Goal: Task Accomplishment & Management: Complete application form

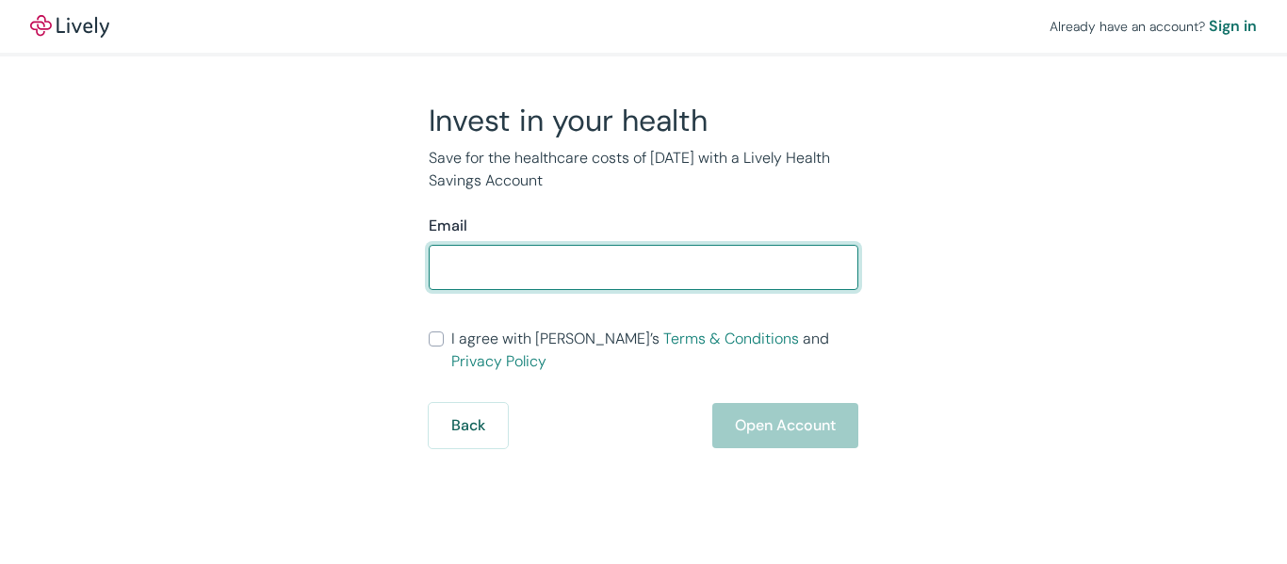
click at [744, 268] on input "Email" at bounding box center [643, 268] width 429 height 38
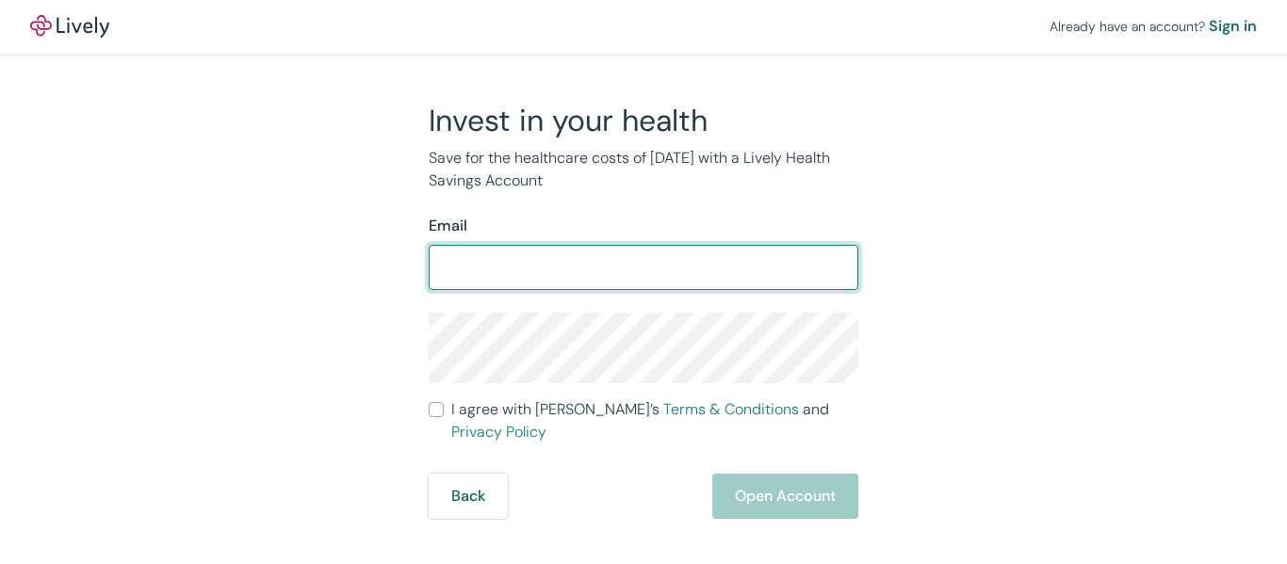
click at [733, 278] on input "Email" at bounding box center [643, 268] width 429 height 38
type input "[EMAIL_ADDRESS][DOMAIN_NAME]"
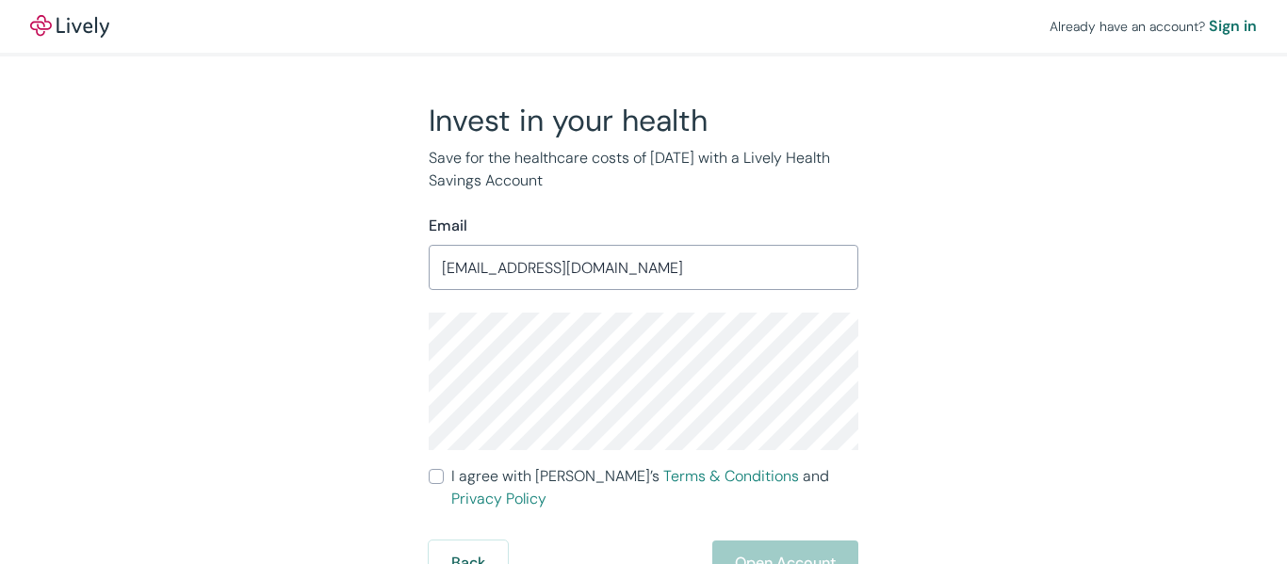
click at [453, 474] on span "I agree with Lively’s Terms & Conditions and Privacy Policy" at bounding box center [654, 487] width 407 height 45
click at [444, 474] on input "I agree with Lively’s Terms & Conditions and Privacy Policy" at bounding box center [436, 476] width 15 height 15
checkbox input "true"
click at [263, 347] on div "Invest in your health Save for the healthcare costs of [DATE] with a Lively Hea…" at bounding box center [632, 344] width 904 height 484
click at [753, 541] on button "Open Account" at bounding box center [785, 563] width 146 height 45
